Goal: Task Accomplishment & Management: Manage account settings

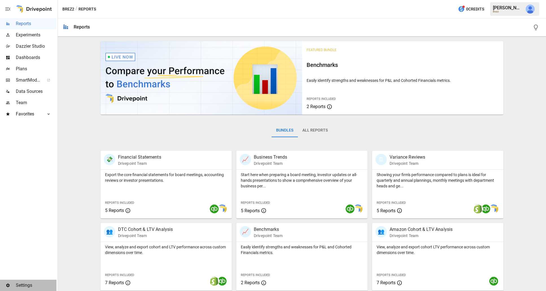
click at [18, 288] on span "Settings" at bounding box center [36, 285] width 41 height 7
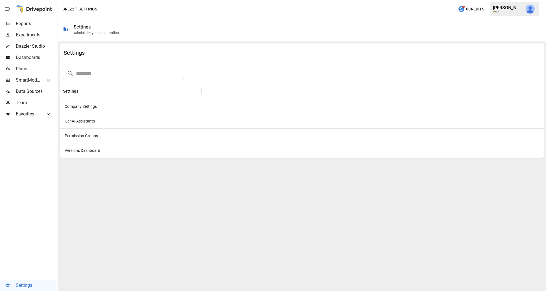
click at [105, 111] on div "Company Settings" at bounding box center [130, 106] width 141 height 15
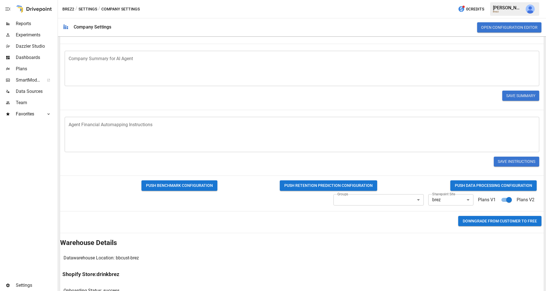
scroll to position [220, 0]
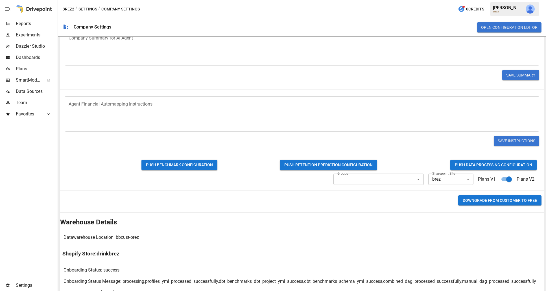
click at [485, 166] on button "PUSH DATA PROCESSING CONFIGURATION" at bounding box center [493, 165] width 86 height 10
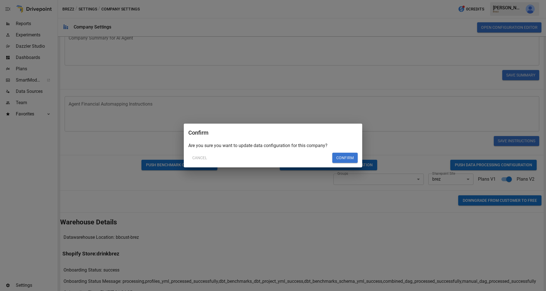
click at [348, 157] on button "Confirm" at bounding box center [344, 158] width 25 height 10
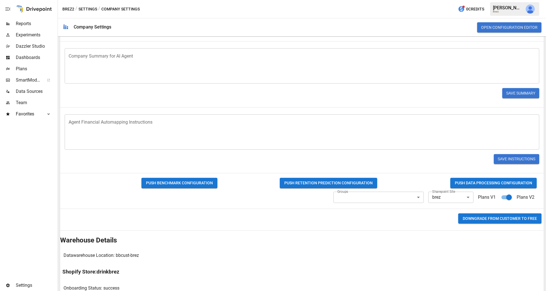
scroll to position [238, 0]
